Goal: Task Accomplishment & Management: Use online tool/utility

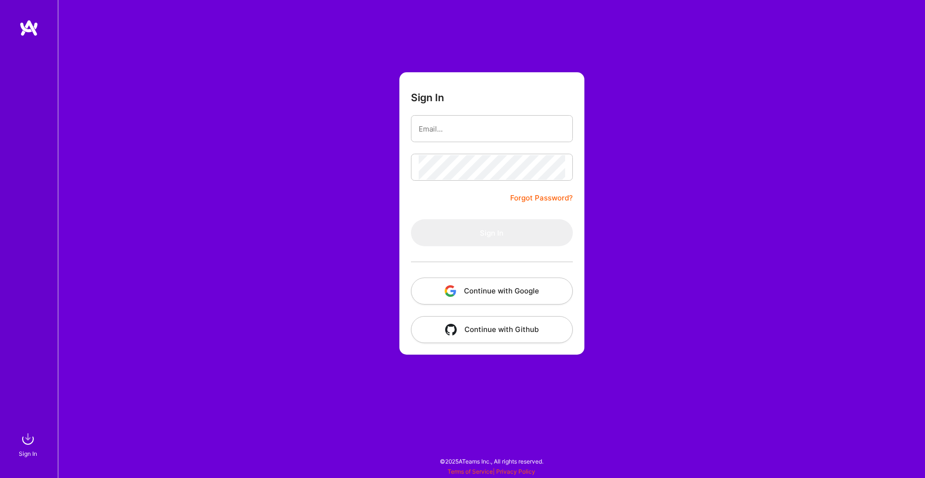
click at [495, 291] on button "Continue with Google" at bounding box center [492, 291] width 162 height 27
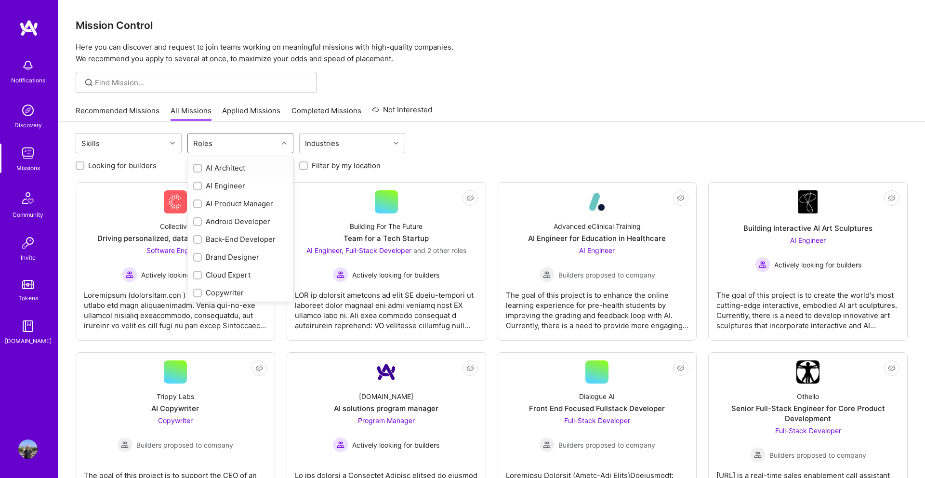
click at [262, 150] on div "Roles" at bounding box center [233, 142] width 90 height 19
click at [227, 275] on div "Cloud Expert" at bounding box center [240, 275] width 94 height 10
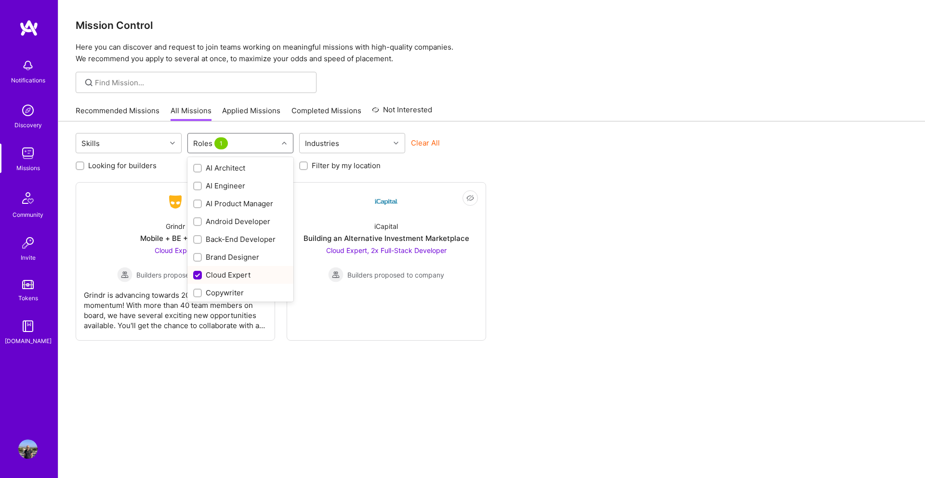
click at [227, 275] on div "Cloud Expert" at bounding box center [240, 275] width 94 height 10
checkbox input "false"
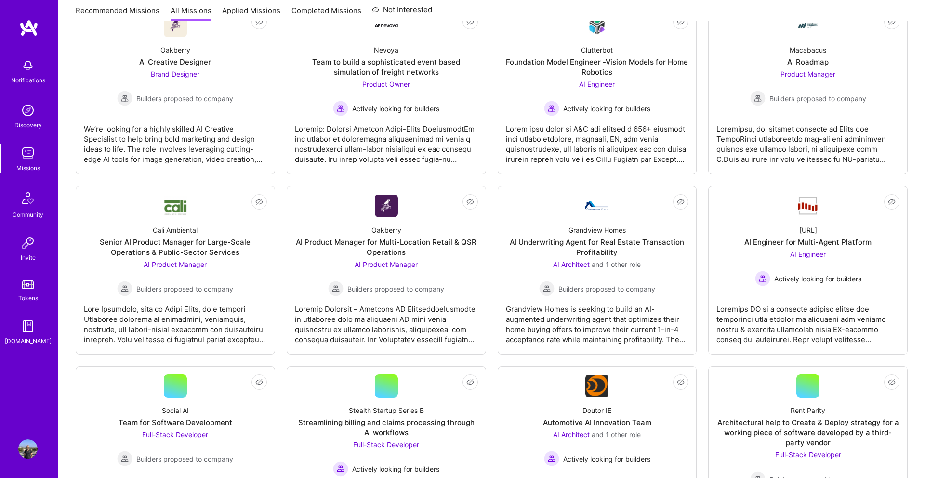
scroll to position [532, 0]
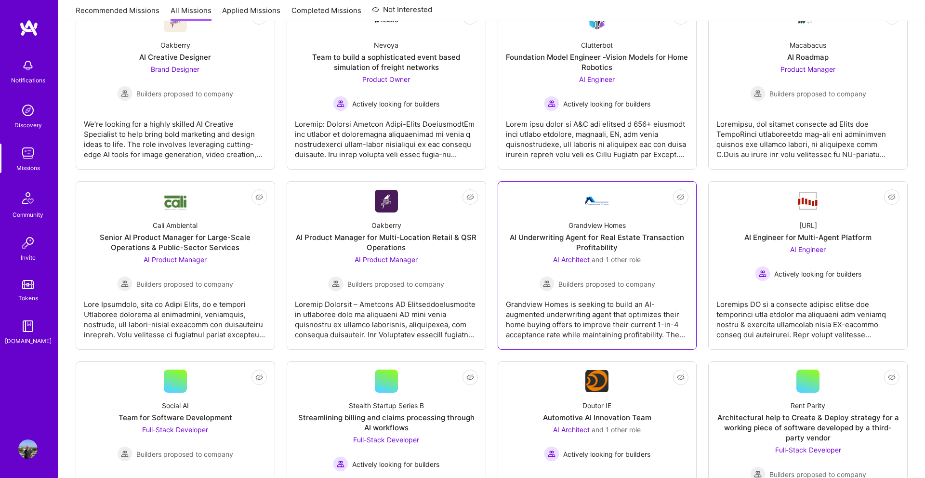
click at [588, 275] on div "AI Architect and 1 other role Builders proposed to company" at bounding box center [597, 272] width 116 height 37
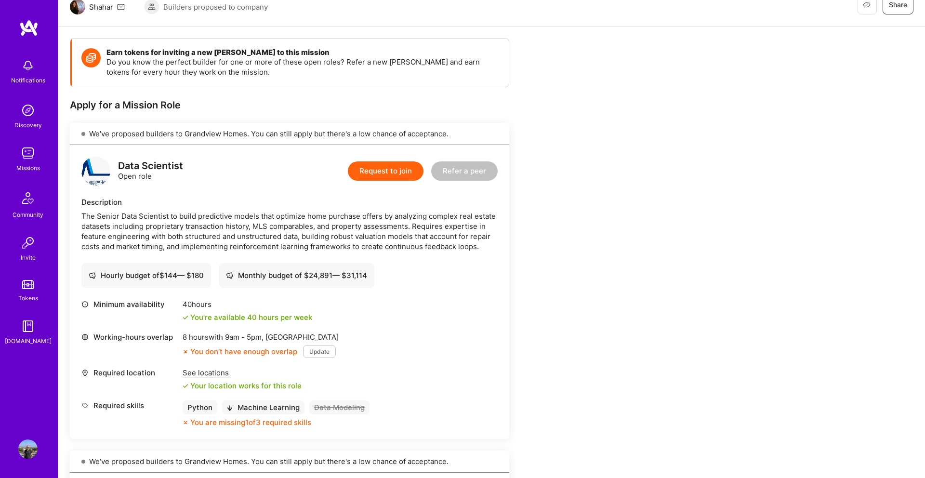
scroll to position [104, 0]
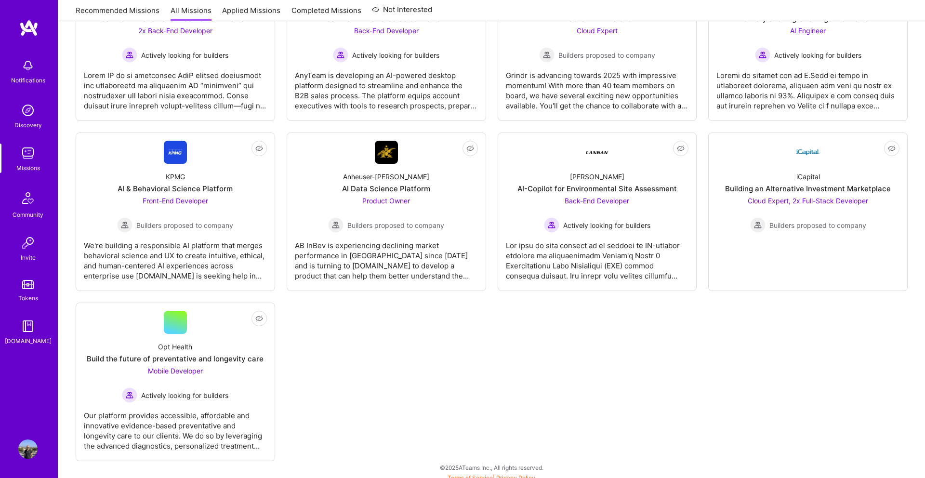
scroll to position [2018, 0]
